Goal: Check status: Check status

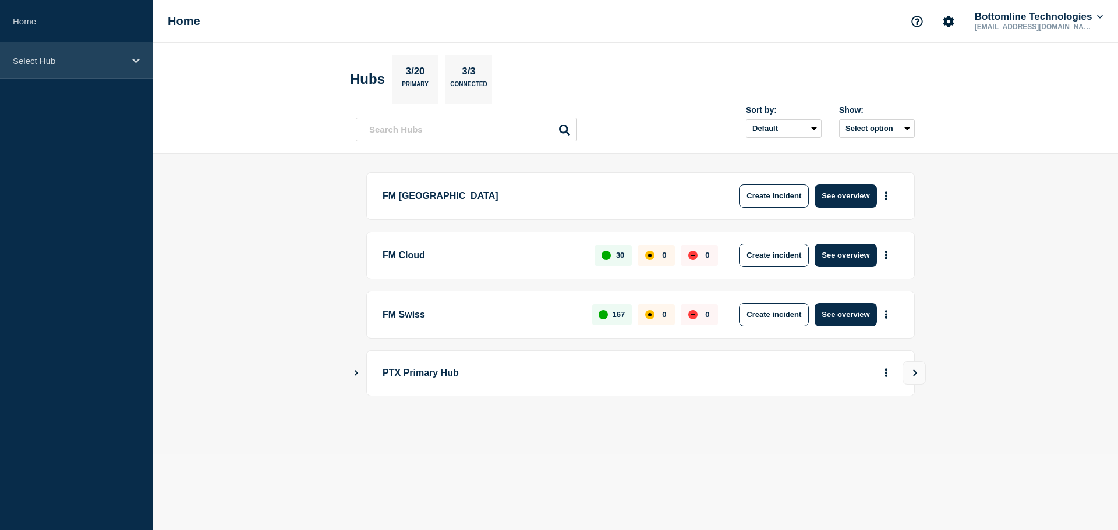
click at [114, 75] on div "Select Hub" at bounding box center [76, 61] width 153 height 36
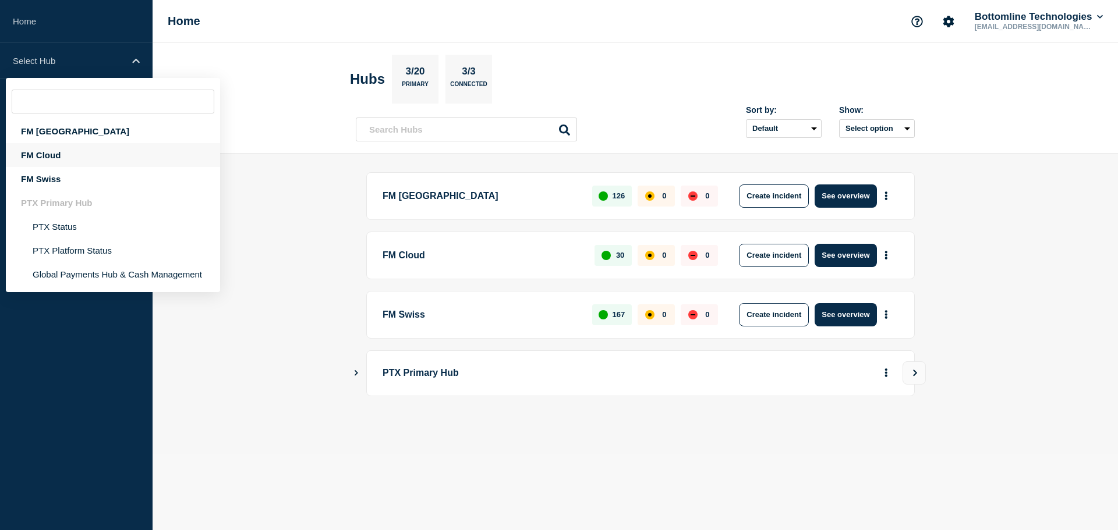
click at [92, 159] on div "FM Cloud" at bounding box center [113, 155] width 214 height 24
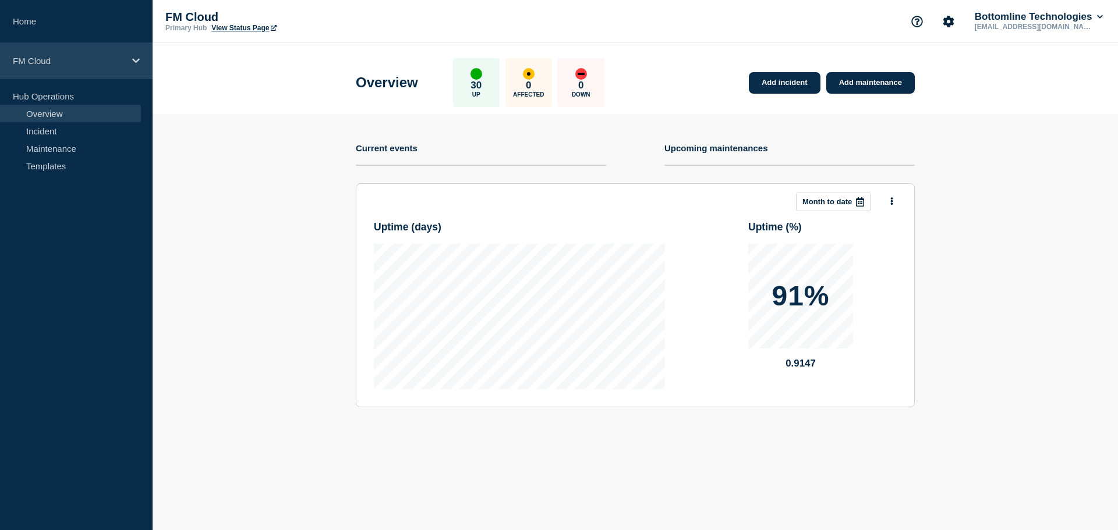
click at [102, 56] on p "FM Cloud" at bounding box center [69, 61] width 112 height 10
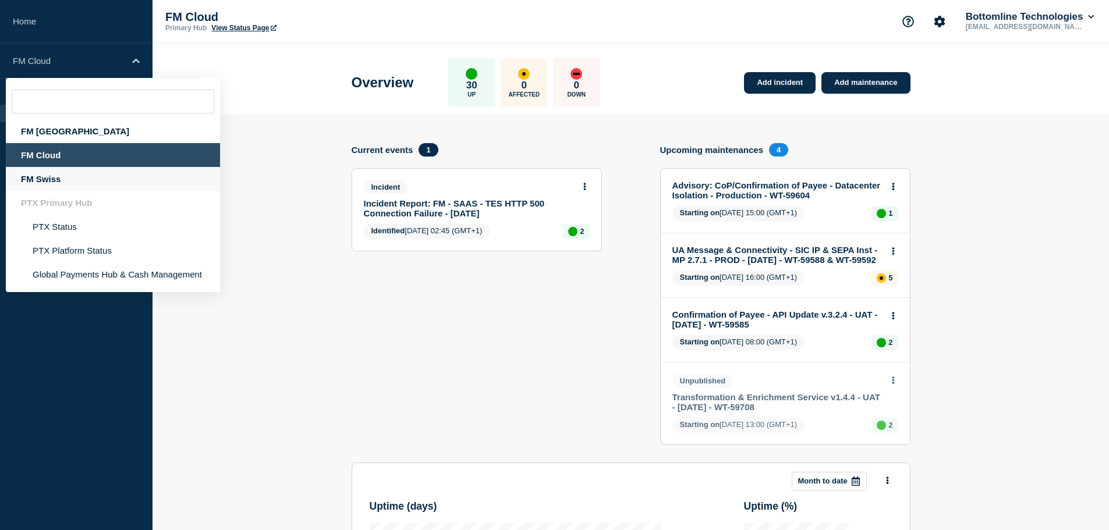
click at [74, 182] on div "FM Swiss" at bounding box center [113, 179] width 214 height 24
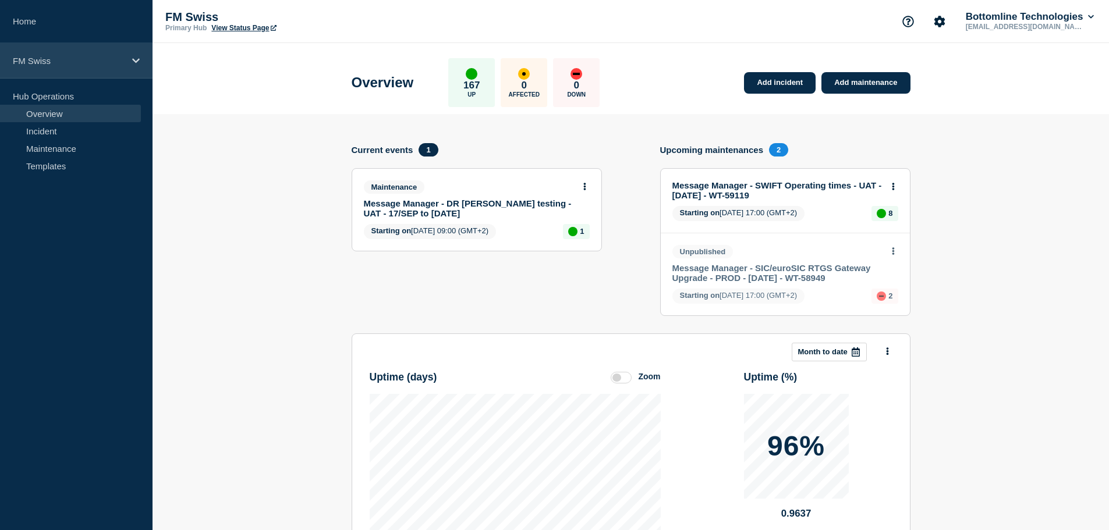
click at [77, 65] on p "FM Swiss" at bounding box center [69, 61] width 112 height 10
